Goal: Find specific page/section: Find specific page/section

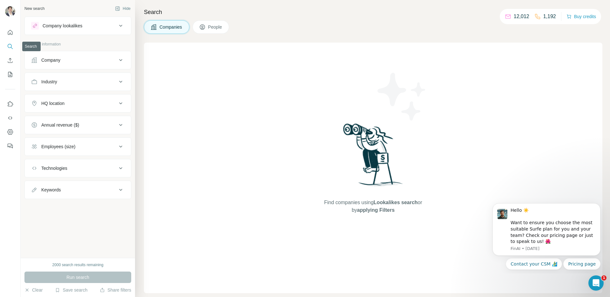
click at [14, 42] on button "Search" at bounding box center [10, 46] width 10 height 11
click at [11, 44] on icon "Search" at bounding box center [10, 46] width 4 height 4
click at [13, 31] on button "Quick start" at bounding box center [10, 32] width 10 height 11
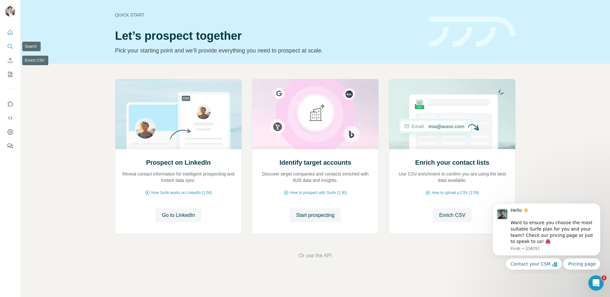
click at [8, 50] on button "Search" at bounding box center [10, 46] width 10 height 11
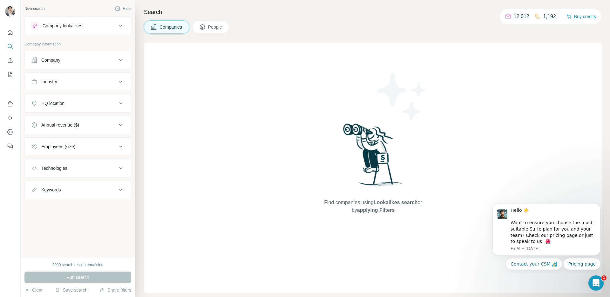
click at [217, 27] on span "People" at bounding box center [215, 27] width 15 height 6
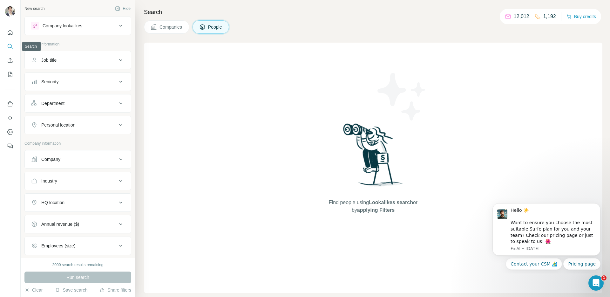
click at [11, 47] on icon "Search" at bounding box center [10, 46] width 4 height 4
click at [211, 30] on span "People" at bounding box center [215, 27] width 15 height 6
click at [10, 43] on icon "Search" at bounding box center [10, 46] width 6 height 6
